Goal: Information Seeking & Learning: Learn about a topic

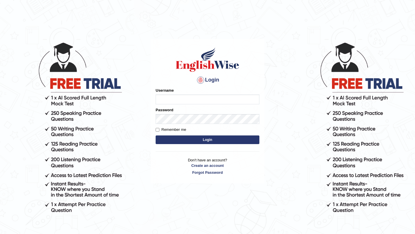
click at [175, 100] on input "Username" at bounding box center [208, 100] width 104 height 10
type input "daegyu"
click at [177, 127] on label "Remember me" at bounding box center [171, 130] width 31 height 6
click at [159, 128] on input "Remember me" at bounding box center [158, 130] width 4 height 4
checkbox input "true"
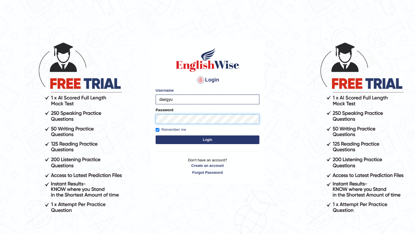
click at [156, 135] on button "Login" at bounding box center [208, 139] width 104 height 9
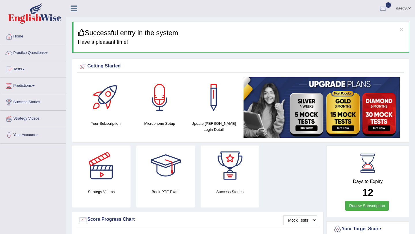
drag, startPoint x: 219, startPoint y: 119, endPoint x: 224, endPoint y: 122, distance: 5.7
click at [48, 44] on li "Home" at bounding box center [33, 37] width 66 height 16
click at [52, 55] on link "Practice Questions" at bounding box center [33, 52] width 66 height 14
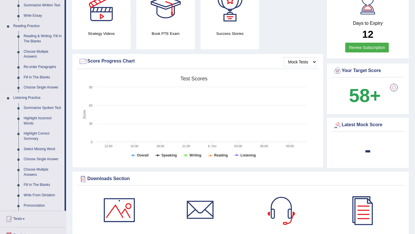
scroll to position [160, 0]
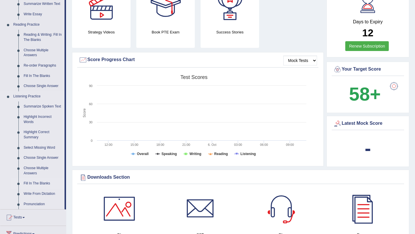
click at [44, 189] on link "Fill In The Blanks" at bounding box center [43, 183] width 44 height 10
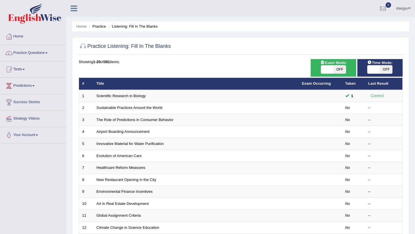
scroll to position [6, 0]
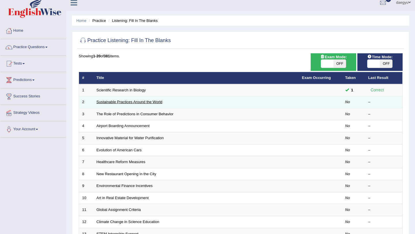
click at [155, 102] on link "Sustainable Practices Around the World" at bounding box center [130, 102] width 66 height 4
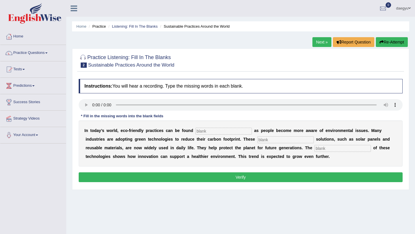
click at [208, 131] on input "text" at bounding box center [223, 131] width 56 height 7
type input "everywhere"
click at [257, 142] on input "text" at bounding box center [285, 139] width 56 height 7
type input "sustainable"
click at [314, 150] on input "text" at bounding box center [342, 148] width 56 height 7
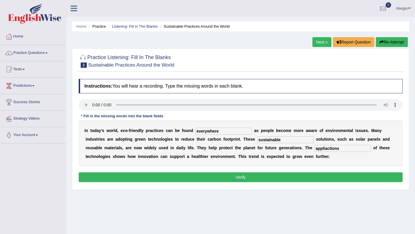
type input "appliactions"
click at [292, 180] on button "Verify" at bounding box center [241, 177] width 324 height 10
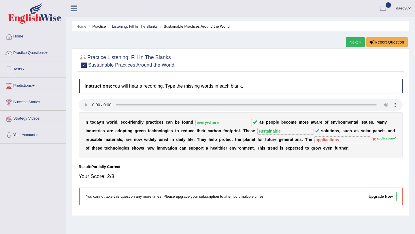
click at [356, 42] on link "Next »" at bounding box center [355, 42] width 19 height 10
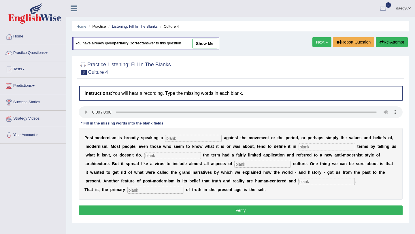
click at [169, 137] on input "text" at bounding box center [193, 138] width 56 height 7
type input "reaction"
click at [335, 141] on div "P o s t - m o d e r n i s m i s b r o a d l y s p e a k i n g a reaction a g a …" at bounding box center [241, 164] width 324 height 72
click at [335, 144] on input "text" at bounding box center [326, 146] width 56 height 7
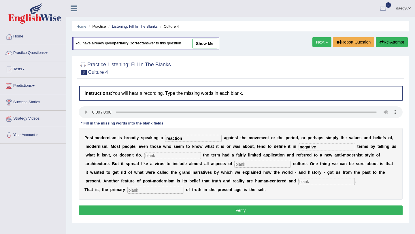
type input "negative"
click at [180, 154] on input "text" at bounding box center [172, 155] width 56 height 7
type input "d"
type input "initally"
click at [249, 165] on input "text" at bounding box center [262, 164] width 56 height 7
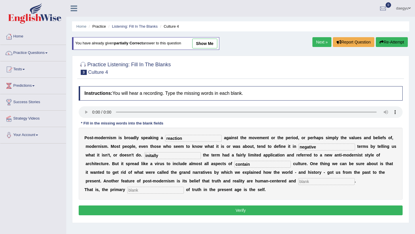
type input "contain"
click at [155, 188] on input "text" at bounding box center [155, 190] width 56 height 7
click at [302, 182] on input "text" at bounding box center [326, 181] width 56 height 7
type input "internaled"
click at [170, 189] on input "text" at bounding box center [155, 190] width 56 height 7
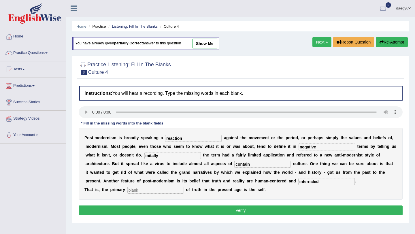
click at [138, 191] on input "text" at bounding box center [155, 190] width 56 height 7
click at [165, 190] on input "text" at bounding box center [155, 190] width 56 height 7
type input "saurce"
click at [254, 212] on button "Verify" at bounding box center [241, 210] width 324 height 10
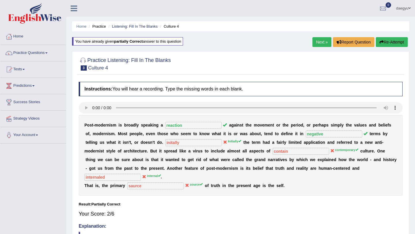
click at [318, 44] on link "Next »" at bounding box center [321, 42] width 19 height 10
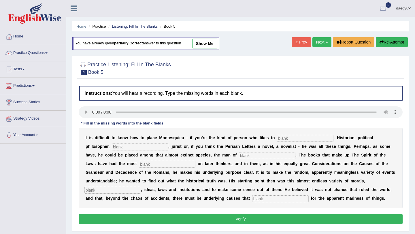
click at [284, 139] on input "text" at bounding box center [305, 138] width 56 height 7
click at [309, 133] on div "I t i s d i f f i c u l t t o k n o w h o w t o p l a c e M o n t e s q u i e u…" at bounding box center [241, 168] width 324 height 81
click at [309, 141] on input "text" at bounding box center [305, 138] width 56 height 7
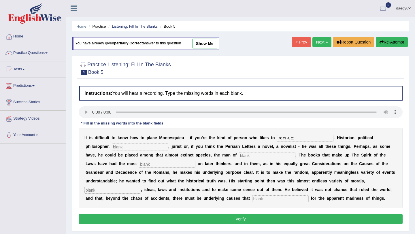
type input "ㅊㅁㅅㄷ"
click at [114, 146] on input "text" at bounding box center [140, 146] width 56 height 7
type input "내"
type input "socialozy"
click at [294, 139] on input "ㅊㅁㅅㄷ" at bounding box center [305, 138] width 56 height 7
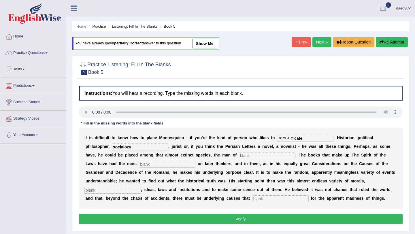
type input "ㅊㅁㅅㄷcate"
click at [239, 158] on input "text" at bounding box center [267, 155] width 56 height 7
type input "letters"
drag, startPoint x: 305, startPoint y: 134, endPoint x: 248, endPoint y: 134, distance: 56.5
click at [248, 134] on div "I t i s d i f f i c u l t t o k n o w h o w t o p l a c e M o n t e s q u i e u…" at bounding box center [241, 168] width 324 height 81
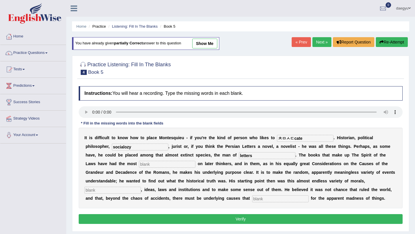
drag, startPoint x: 306, startPoint y: 138, endPoint x: 240, endPoint y: 138, distance: 65.7
click at [240, 138] on div "I t i s d i f f i c u l t t o k n o w h o w t o p l a c e M o n t e s q u i e u…" at bounding box center [241, 168] width 324 height 81
type input "categorize"
click at [141, 187] on input "text" at bounding box center [112, 190] width 56 height 7
type input "customs"
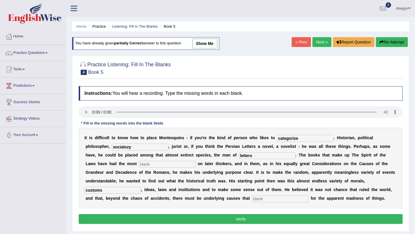
click at [167, 203] on div "I t i s d i f f i c u l t t o k n o w h o w t o p l a c e M o n t e s q u i e u…" at bounding box center [241, 168] width 324 height 81
click at [252, 200] on input "text" at bounding box center [280, 198] width 56 height 7
type input "cause"
click at [139, 167] on input "text" at bounding box center [167, 164] width 56 height 7
click at [139, 162] on input "text" at bounding box center [167, 164] width 56 height 7
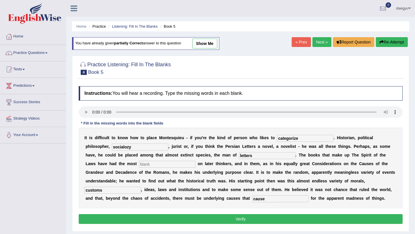
click at [139, 165] on input "text" at bounding box center [167, 164] width 56 height 7
type input "influenced"
click at [110, 223] on button "Verify" at bounding box center [241, 219] width 324 height 10
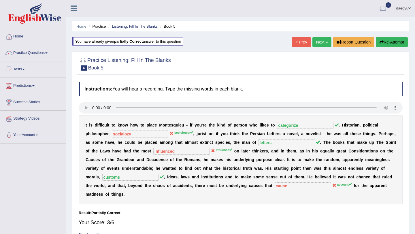
drag, startPoint x: 137, startPoint y: 136, endPoint x: 145, endPoint y: 136, distance: 7.5
click at [145, 136] on div "I t i s d i f f i c u l t t o k n o w h o w t o p l a c e M o n t e s q u i e u…" at bounding box center [241, 159] width 324 height 89
drag, startPoint x: 139, startPoint y: 133, endPoint x: 156, endPoint y: 132, distance: 16.8
click at [174, 132] on sup "sociologist" at bounding box center [183, 132] width 19 height 3
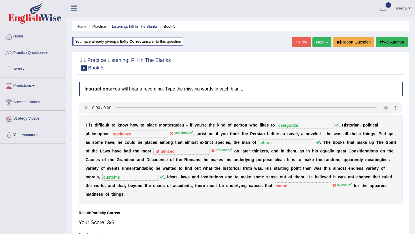
click at [320, 48] on div "« Prev Next » Report Question Re-Attempt" at bounding box center [351, 42] width 118 height 11
click at [320, 46] on link "Next »" at bounding box center [321, 42] width 19 height 10
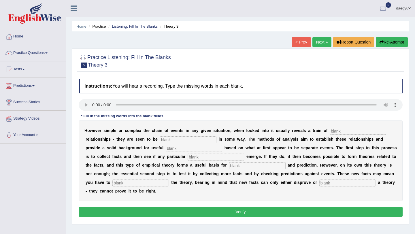
click at [339, 135] on div "H o w e v e r s i m p l e o r c o m p l e x t h e c h a i n o f e v e n t s i n…" at bounding box center [241, 160] width 324 height 81
click at [360, 129] on input "text" at bounding box center [358, 131] width 56 height 7
type input "course"
click at [190, 141] on input "text" at bounding box center [188, 139] width 56 height 7
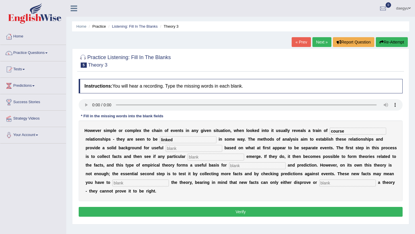
type input "linked"
click at [166, 148] on input "text" at bounding box center [194, 148] width 56 height 7
type input "genreazation"
click at [188, 157] on input "text" at bounding box center [216, 157] width 56 height 7
type input "patterns"
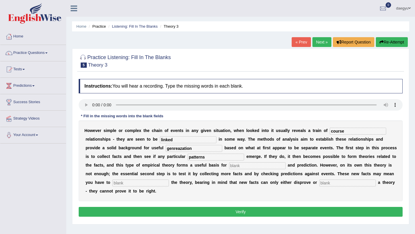
click at [229, 166] on input "text" at bounding box center [257, 165] width 56 height 7
type input "anaylzes"
click at [115, 183] on input "text" at bounding box center [140, 182] width 56 height 7
click at [115, 187] on div "H o w e v e r s i m p l e o r c o m p l e x t h e c h a i n o f e v e n t s i n…" at bounding box center [241, 160] width 324 height 81
click at [118, 184] on input "text" at bounding box center [140, 182] width 56 height 7
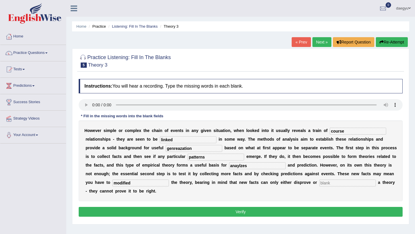
type input "modified"
click at [319, 182] on input "text" at bounding box center [347, 182] width 56 height 7
type input "support"
click at [290, 210] on button "Verify" at bounding box center [241, 212] width 324 height 10
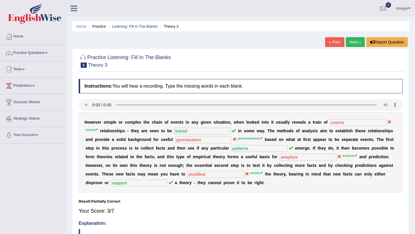
click at [349, 45] on link "Next »" at bounding box center [355, 42] width 19 height 10
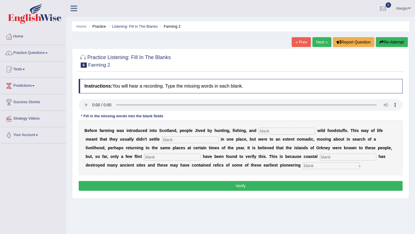
click at [317, 133] on b "w" at bounding box center [318, 130] width 3 height 5
click at [297, 131] on input "text" at bounding box center [286, 131] width 56 height 7
type input "ㅎ"
type input "gathering"
click at [173, 139] on input "text" at bounding box center [190, 139] width 56 height 7
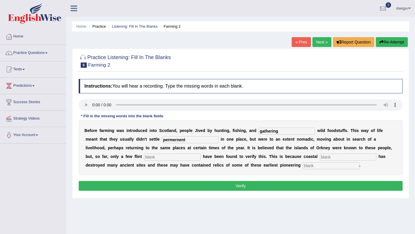
type input "permernent"
click at [137, 151] on div "B e f o r e f a r m i n g w a s i n t r o d u c e d i n t o S c o t l a n d , p…" at bounding box center [241, 147] width 324 height 55
click at [137, 153] on div "B e f o r e f a r m i n g w a s i n t r o d u c e d i n t o S c o t l a n d , p…" at bounding box center [241, 147] width 324 height 55
click at [144, 157] on input "text" at bounding box center [172, 157] width 56 height 7
type input "tools"
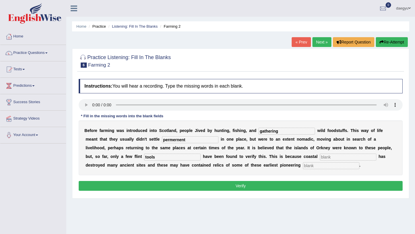
click at [289, 151] on div "B e f o r e f a r m i n g w a s i n t r o d u c e d i n t o S c o t l a n d , p…" at bounding box center [241, 147] width 324 height 55
click at [288, 153] on div "B e f o r e f a r m i n g w a s i n t r o d u c e d i n t o S c o t l a n d , p…" at bounding box center [241, 147] width 324 height 55
click at [320, 156] on input "text" at bounding box center [348, 157] width 56 height 7
type input "erosion"
click at [303, 163] on input "text" at bounding box center [331, 165] width 56 height 7
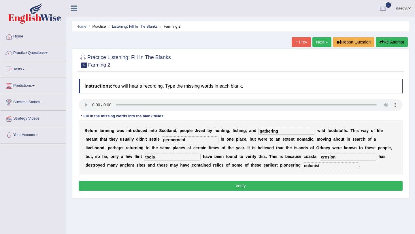
type input "colonist"
click at [272, 180] on div "Instructions: You will hear a recording. Type the missing words in each blank. …" at bounding box center [240, 135] width 327 height 119
click at [272, 183] on button "Verify" at bounding box center [241, 186] width 324 height 10
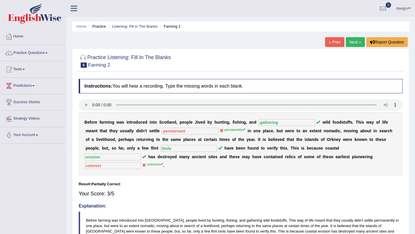
click at [352, 43] on link "Next »" at bounding box center [355, 42] width 19 height 10
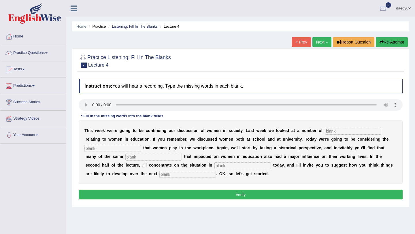
click at [355, 128] on input "text" at bounding box center [353, 131] width 56 height 7
type input "ㅐ"
type input "issuses"
click at [123, 149] on input "text" at bounding box center [112, 148] width 56 height 7
click at [128, 148] on input "text" at bounding box center [112, 148] width 56 height 7
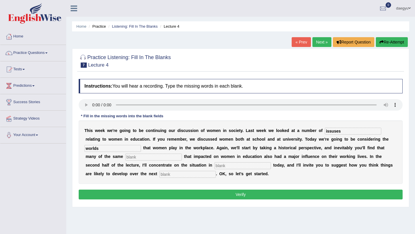
type input "worlds"
click at [129, 158] on input "text" at bounding box center [153, 157] width 56 height 7
type input "events"
click at [214, 167] on input "text" at bounding box center [242, 165] width 56 height 7
type input "e"
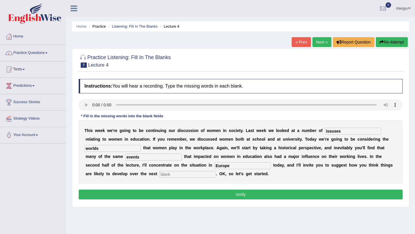
type input "Europe"
click at [159, 172] on input "text" at bounding box center [187, 174] width 56 height 7
type input "decade"
click at [154, 188] on div "Instructions: You will hear a recording. Type the missing words in each blank. …" at bounding box center [240, 140] width 327 height 128
click at [166, 190] on button "Verify" at bounding box center [241, 195] width 324 height 10
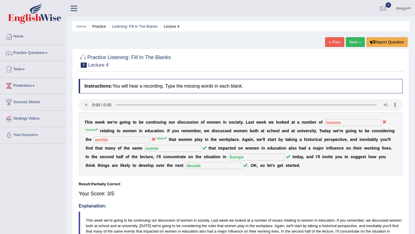
click at [356, 38] on link "Next »" at bounding box center [355, 42] width 19 height 10
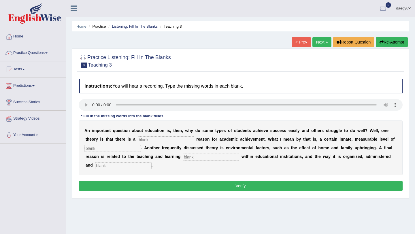
click at [144, 135] on div "A n i m p o r t a n t q u e s t i o n a b o u t e d u c a t i o n i s , t h e n…" at bounding box center [241, 147] width 324 height 55
click at [145, 138] on input "text" at bounding box center [166, 139] width 56 height 7
click at [172, 139] on input "text" at bounding box center [166, 139] width 56 height 7
type input "genetic"
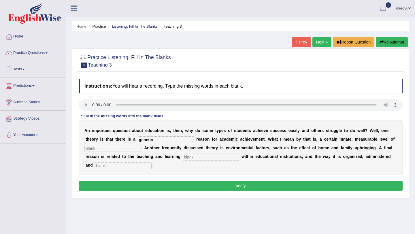
click at [116, 154] on div "A n i m p o r t a n t q u e s t i o n a b o u t e d u c a t i o n i s , t h e n…" at bounding box center [241, 147] width 324 height 55
click at [118, 148] on input "text" at bounding box center [112, 148] width 56 height 7
type input "intelligence"
click at [201, 158] on input "text" at bounding box center [211, 157] width 56 height 7
type input "process"
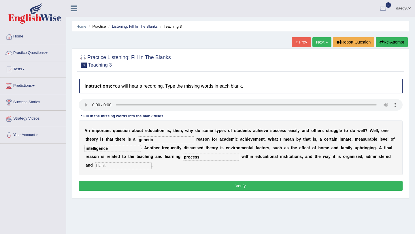
click at [112, 165] on input "text" at bounding box center [123, 165] width 56 height 7
type input "desist"
click at [116, 186] on button "Verify" at bounding box center [241, 186] width 324 height 10
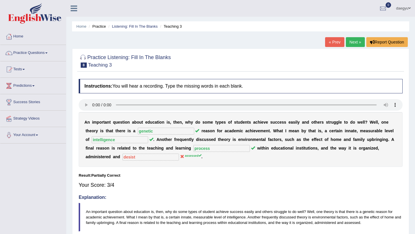
click at [355, 44] on link "Next »" at bounding box center [355, 42] width 19 height 10
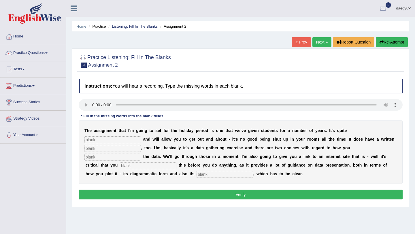
click at [141, 136] on input "text" at bounding box center [112, 139] width 56 height 7
type input "ㅔ"
type input "practical"
click at [141, 145] on input "text" at bounding box center [112, 148] width 56 height 7
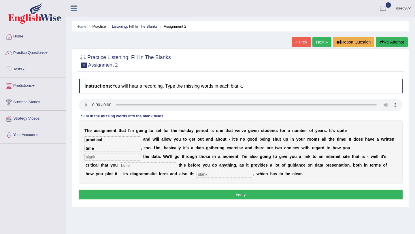
type input "time"
click at [141, 154] on input "text" at bounding box center [112, 157] width 56 height 7
type input "collect"
click at [176, 162] on input "text" at bounding box center [148, 165] width 56 height 7
type input "reviewed"
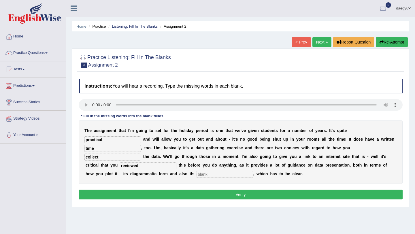
click at [113, 179] on div "T h e a s s i g n m e n t t h a t I ' m g o i n g t o s e t f o r t h e h o l i…" at bounding box center [241, 151] width 324 height 63
click at [118, 169] on div "T h e a s s i g n m e n t t h a t I ' m g o i n g t o s e t f o r t h e h o l i…" at bounding box center [241, 151] width 324 height 63
click at [196, 174] on input "text" at bounding box center [224, 174] width 56 height 7
type input "decription"
click at [89, 201] on div "Instructions: You will hear a recording. Type the missing words in each blank. …" at bounding box center [240, 140] width 327 height 128
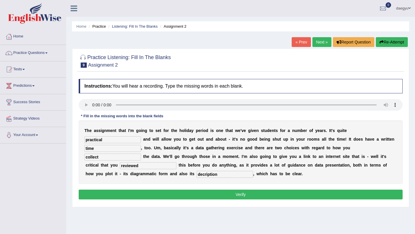
click at [98, 197] on button "Verify" at bounding box center [241, 195] width 324 height 10
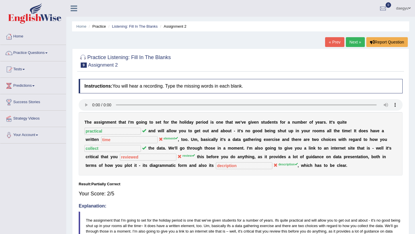
click at [350, 39] on link "Next »" at bounding box center [355, 42] width 19 height 10
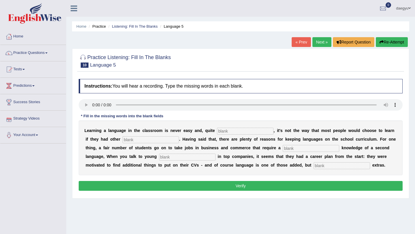
click at [220, 129] on input "text" at bounding box center [245, 131] width 56 height 7
type input "bb"
click at [259, 133] on input "bb" at bounding box center [245, 131] width 56 height 7
type input "b"
click at [226, 131] on input "text" at bounding box center [245, 131] width 56 height 7
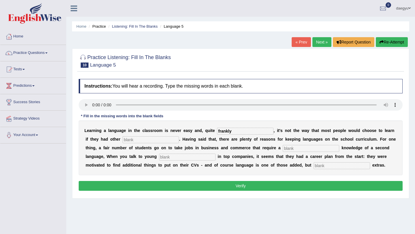
type input "frankly"
click at [140, 137] on input "text" at bounding box center [150, 139] width 56 height 7
type input "options"
click at [283, 148] on input "text" at bounding box center [311, 148] width 56 height 7
type input "basic"
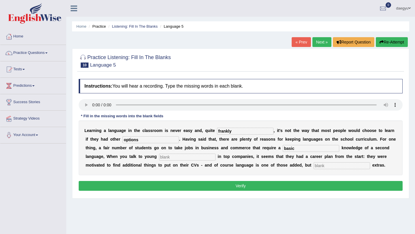
click at [161, 152] on div "L e a r n i n g a l a n g u a g e i n t h e c l a s s r o o m i s n e v e r e a…" at bounding box center [241, 147] width 324 height 55
click at [164, 160] on input "text" at bounding box center [187, 157] width 56 height 7
type input "employees"
click at [313, 165] on input "text" at bounding box center [341, 165] width 56 height 7
click at [313, 166] on input "signicant" at bounding box center [341, 165] width 56 height 7
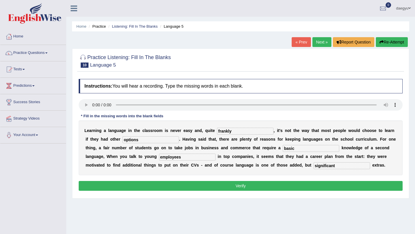
type input "significant"
click at [319, 186] on button "Verify" at bounding box center [241, 186] width 324 height 10
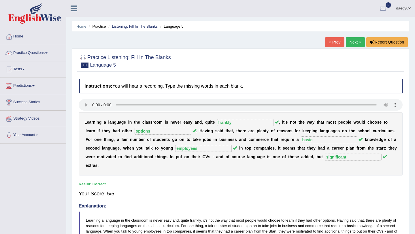
click at [353, 44] on link "Next »" at bounding box center [355, 42] width 19 height 10
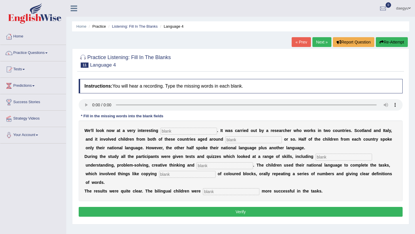
click at [185, 128] on input "text" at bounding box center [188, 131] width 56 height 7
type input "studying"
click at [244, 147] on b "g" at bounding box center [245, 147] width 3 height 5
click at [232, 137] on input "text" at bounding box center [253, 139] width 56 height 7
type input "nine"
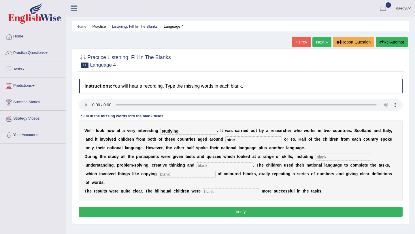
click at [331, 154] on input "text" at bounding box center [343, 157] width 56 height 7
click at [331, 155] on input "text" at bounding box center [343, 157] width 56 height 7
type input "vocavulary"
click at [206, 167] on input "text" at bounding box center [224, 165] width 56 height 7
type input "redmitic"
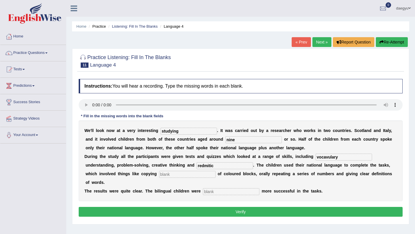
click at [159, 173] on input "text" at bounding box center [187, 174] width 56 height 7
type input "pack"
click at [207, 188] on input "text" at bounding box center [231, 191] width 56 height 7
type input "significanty"
click at [196, 168] on input "redmitic" at bounding box center [224, 165] width 56 height 7
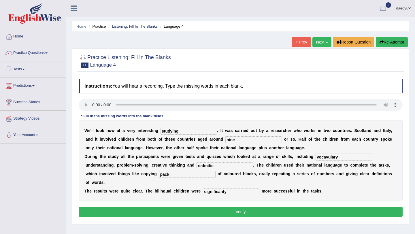
click at [185, 207] on button "Verify" at bounding box center [241, 212] width 324 height 10
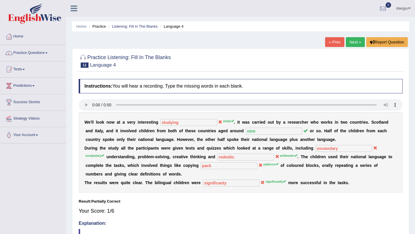
click at [349, 45] on link "Next »" at bounding box center [355, 42] width 19 height 10
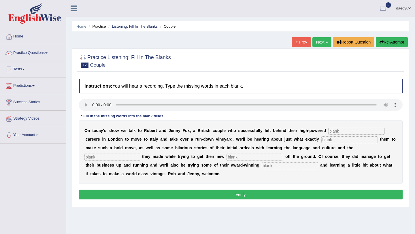
click at [361, 129] on input "text" at bounding box center [356, 131] width 56 height 7
type input "mocked"
click at [327, 139] on input "text" at bounding box center [349, 139] width 56 height 7
type input "inspired"
click at [352, 154] on div "O n [DATE] a y ' s s h o w w e t a l k t o R [PERSON_NAME] a n d J e n n y F o …" at bounding box center [241, 151] width 324 height 63
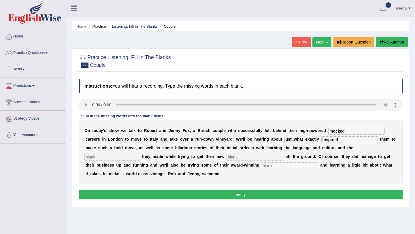
click at [141, 154] on input "text" at bounding box center [112, 157] width 56 height 7
type input "mistakes"
click at [226, 154] on input "text" at bounding box center [254, 157] width 56 height 7
click at [226, 155] on input "adv" at bounding box center [254, 157] width 56 height 7
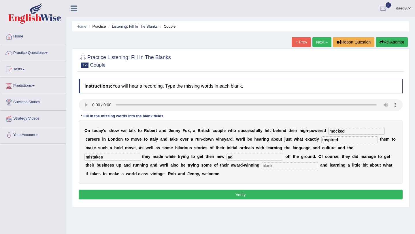
type input "a"
click at [210, 150] on b "o" at bounding box center [211, 147] width 3 height 5
click at [226, 156] on input "text" at bounding box center [254, 157] width 56 height 7
type input "m"
click at [177, 152] on div "O n [DATE] a y ' s s h o w w e t a l k t o R [PERSON_NAME] a n d J e n n y F o …" at bounding box center [241, 151] width 324 height 63
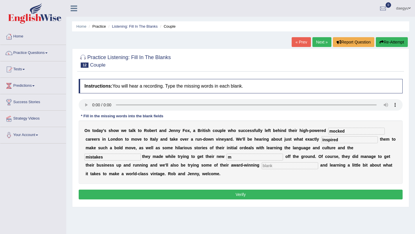
click at [226, 154] on input "m" at bounding box center [254, 157] width 56 height 7
type input "move"
click at [220, 173] on div "O n [DATE] a y ' s s h o w w e t a l k t o R [PERSON_NAME] a n d J e n n y F o …" at bounding box center [241, 151] width 324 height 63
click at [223, 162] on div "O n [DATE] a y ' s s h o w w e t a l k t o R [PERSON_NAME] a n d J e n n y F o …" at bounding box center [241, 151] width 324 height 63
click at [228, 161] on div "O n [DATE] a y ' s s h o w w e t a l k t o R [PERSON_NAME] a n d J e n n y F o …" at bounding box center [241, 151] width 324 height 63
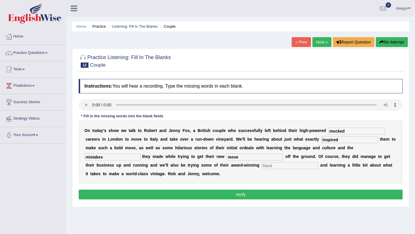
click at [262, 168] on input "text" at bounding box center [290, 165] width 56 height 7
type input "produce"
click at [231, 195] on button "Verify" at bounding box center [241, 195] width 324 height 10
